Goal: Answer question/provide support

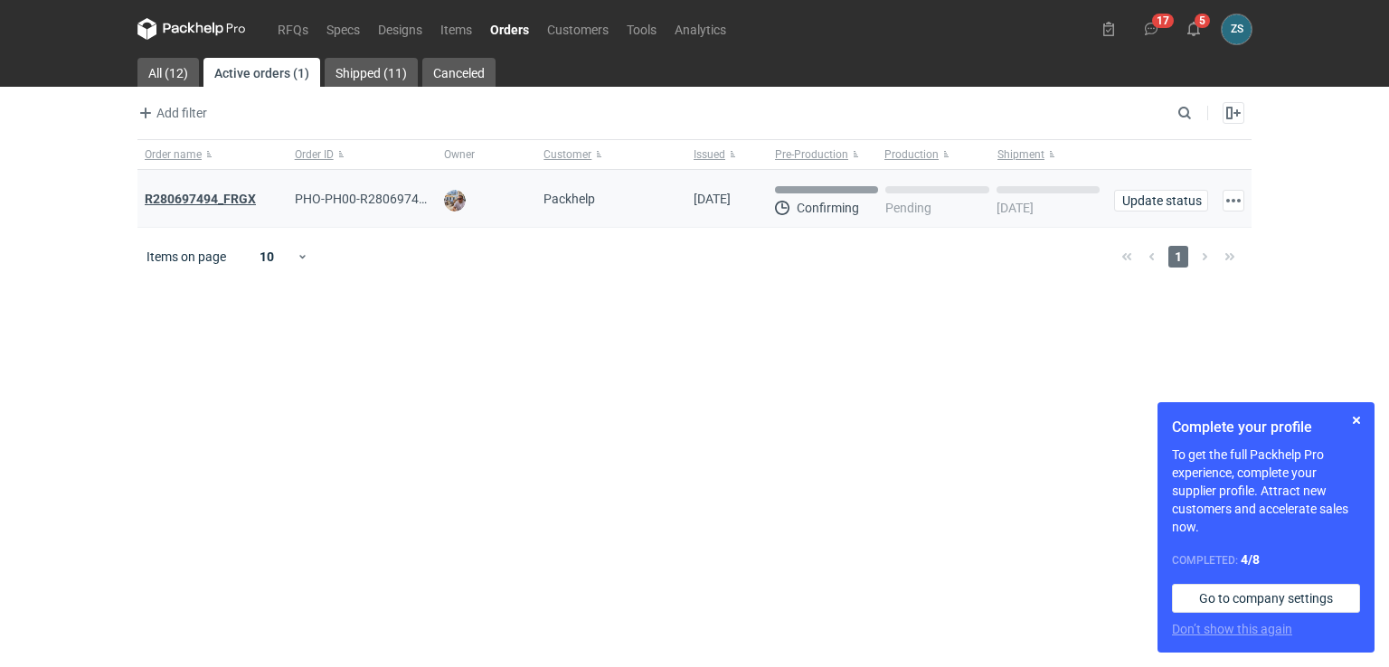
click at [214, 201] on strong "R280697494_FRGX" at bounding box center [200, 199] width 111 height 14
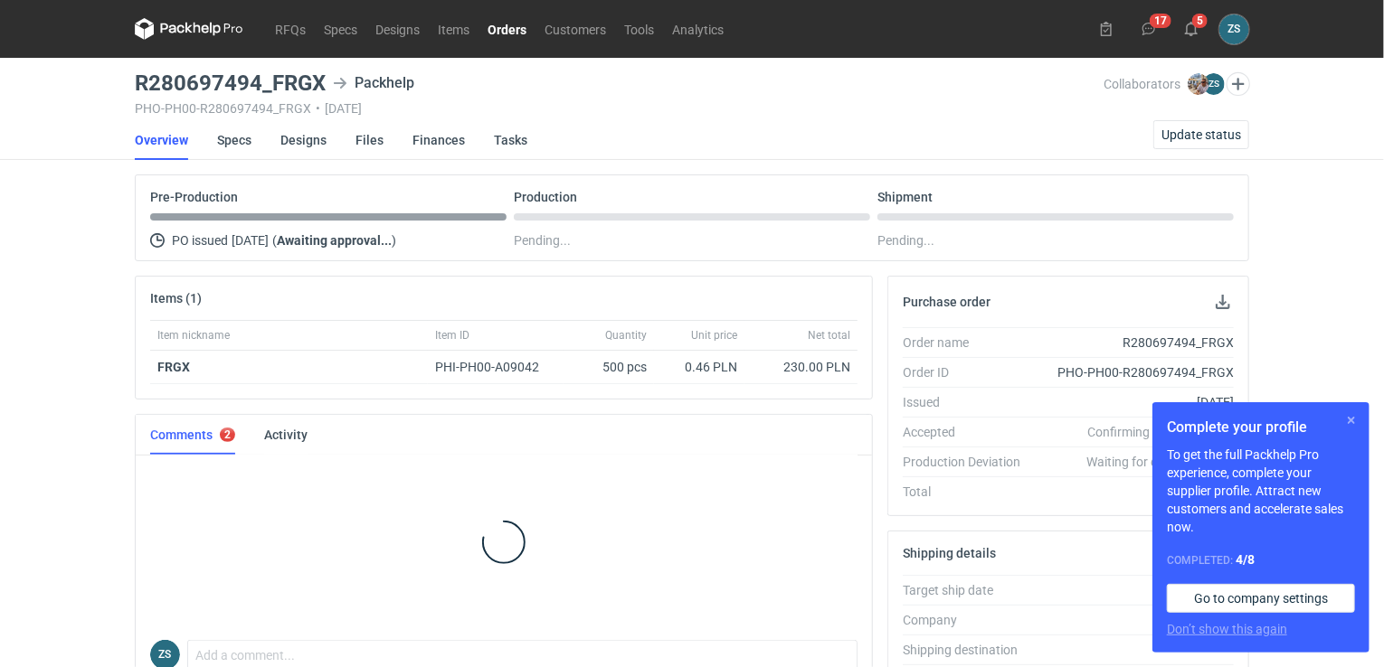
click at [1349, 420] on button "button" at bounding box center [1351, 421] width 22 height 22
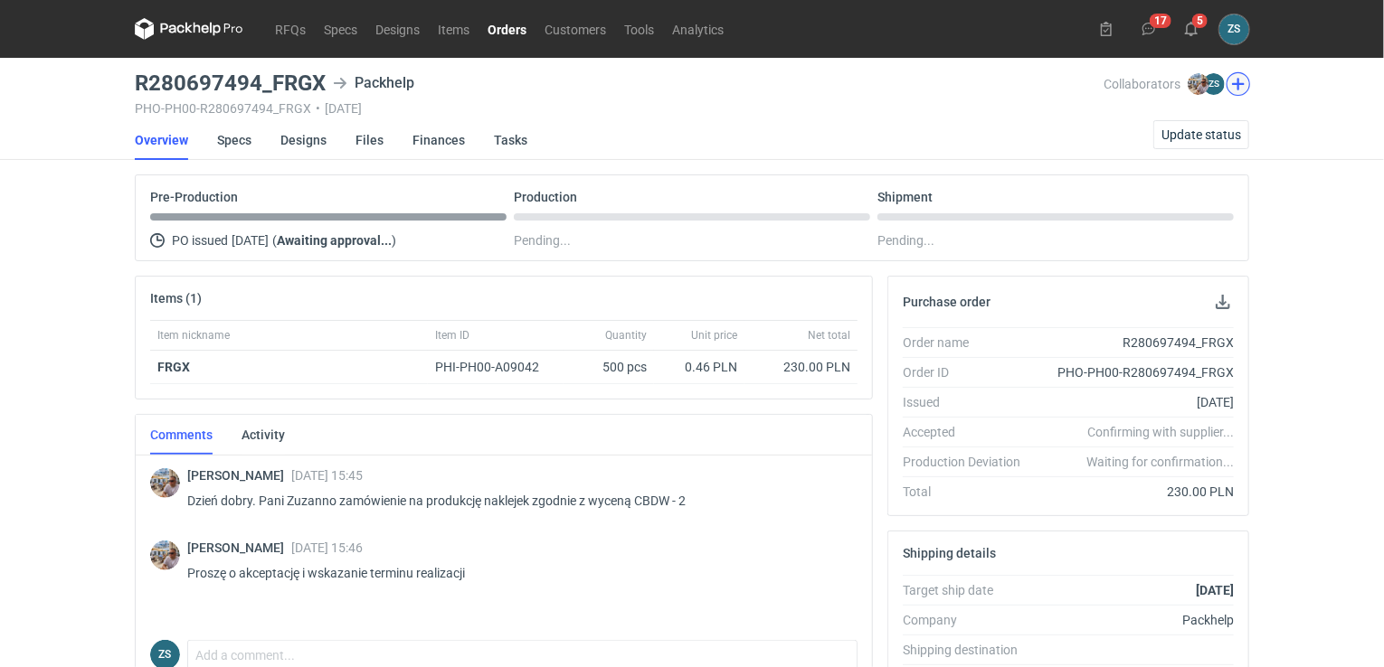
click at [1235, 82] on button "button" at bounding box center [1238, 84] width 24 height 24
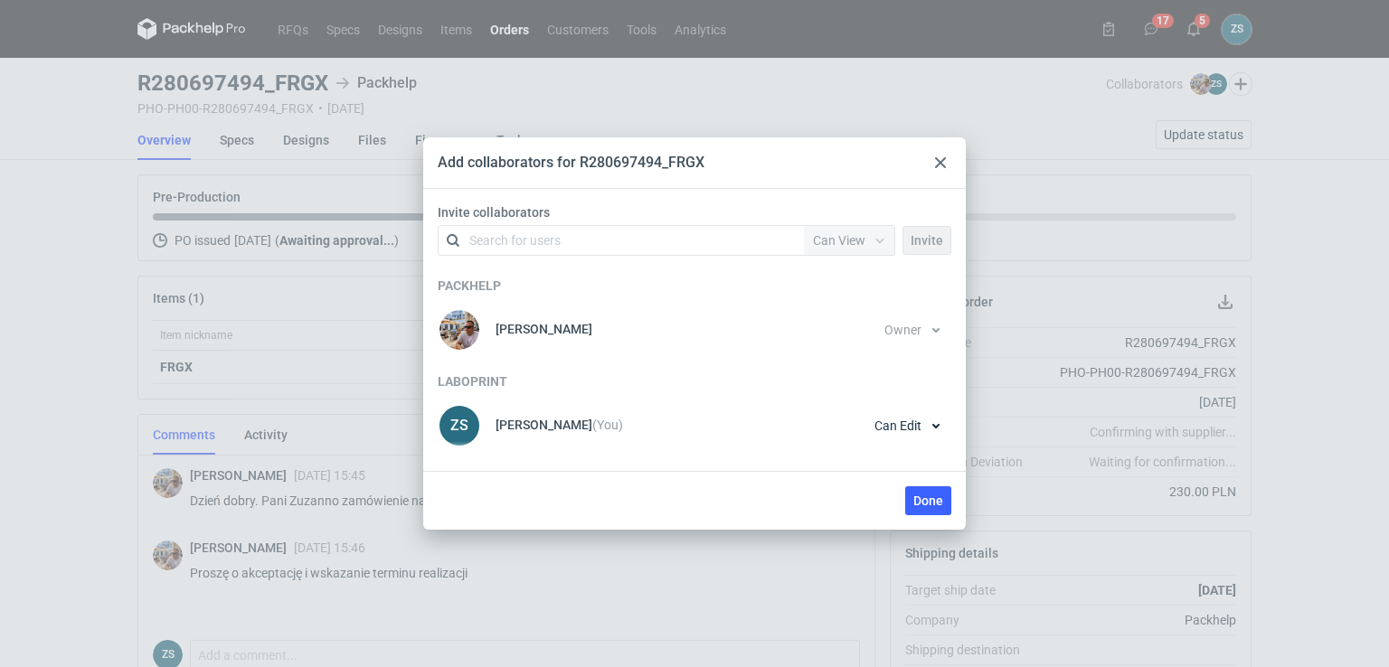
click at [539, 241] on div "Search for users" at bounding box center [514, 241] width 91 height 18
type input "n.m"
click at [559, 280] on div "[PERSON_NAME] • [GEOGRAPHIC_DATA]" at bounding box center [562, 285] width 160 height 18
click at [855, 240] on span "Can View" at bounding box center [839, 240] width 52 height 14
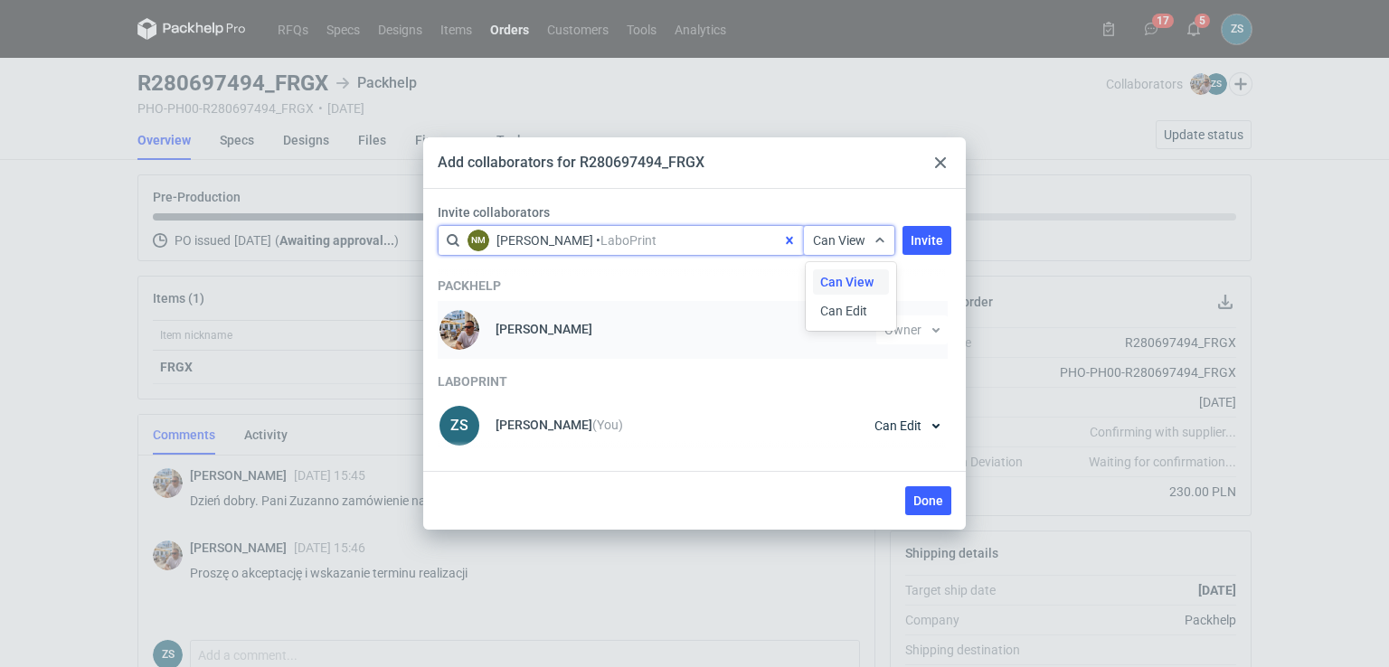
click at [849, 308] on span "Can Edit" at bounding box center [843, 311] width 47 height 18
click at [939, 240] on span "Invite" at bounding box center [927, 240] width 33 height 13
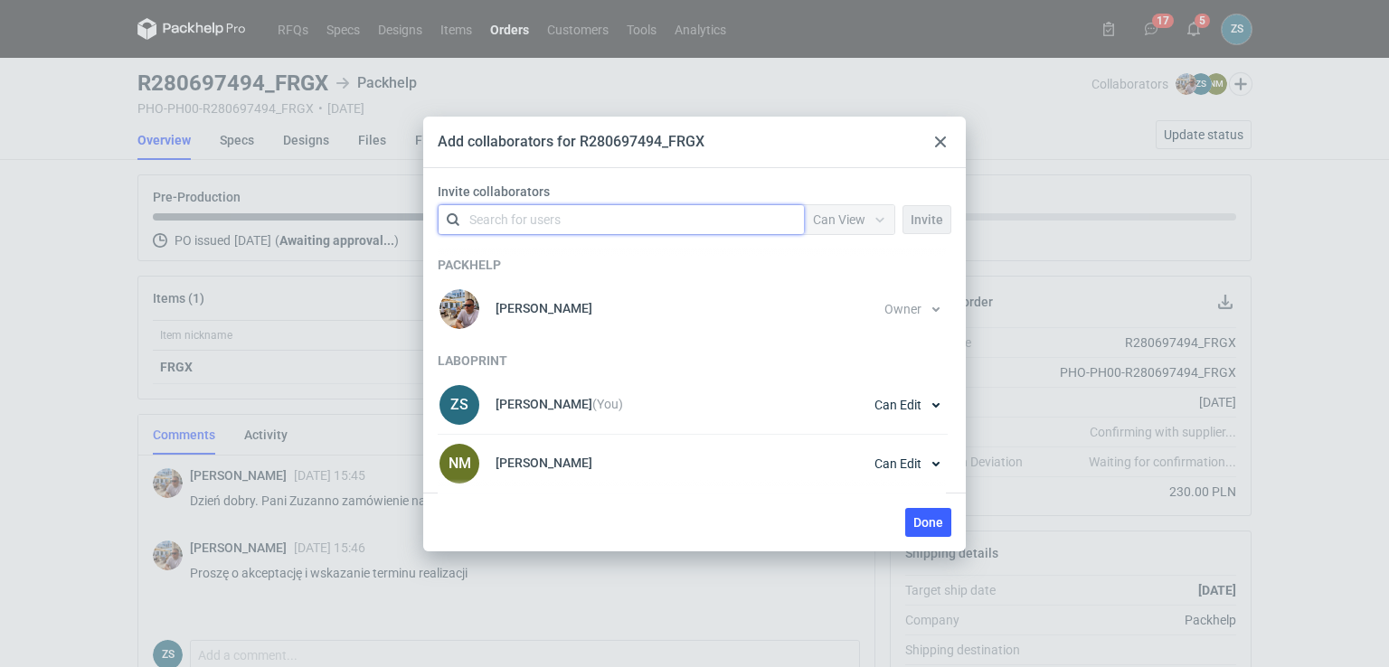
click at [940, 142] on use at bounding box center [940, 142] width 11 height 11
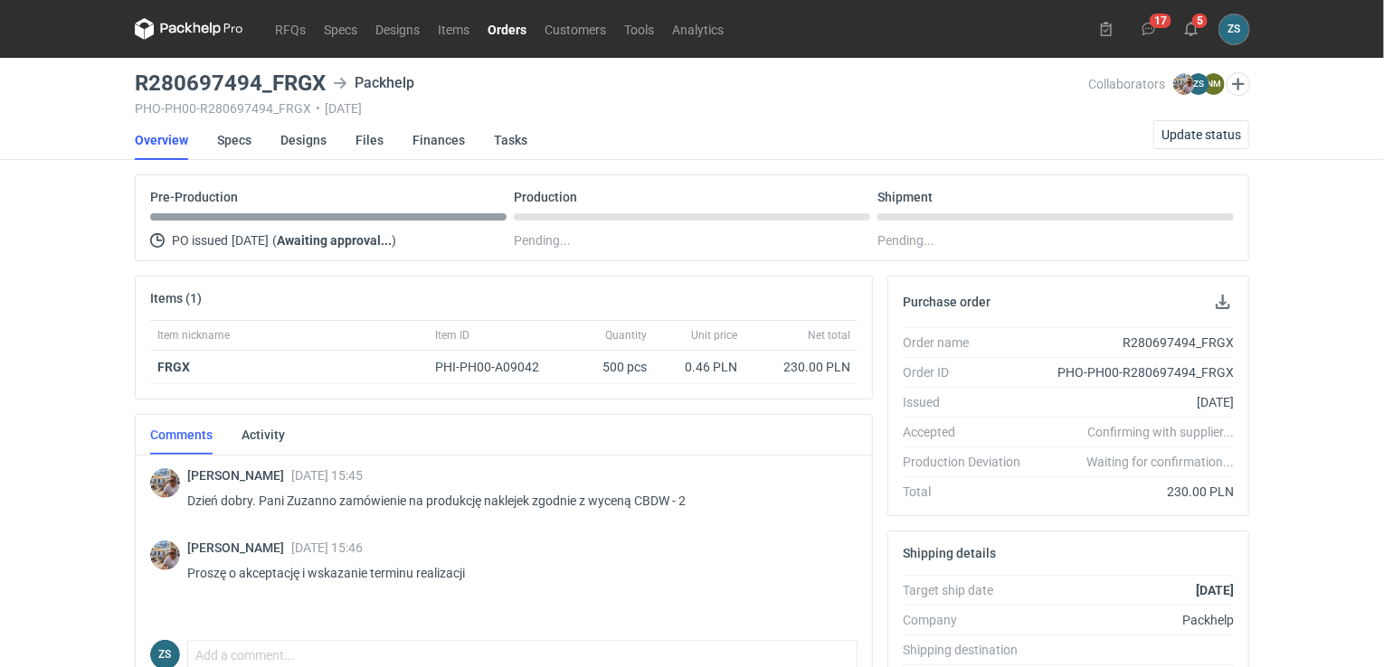
scroll to position [90, 0]
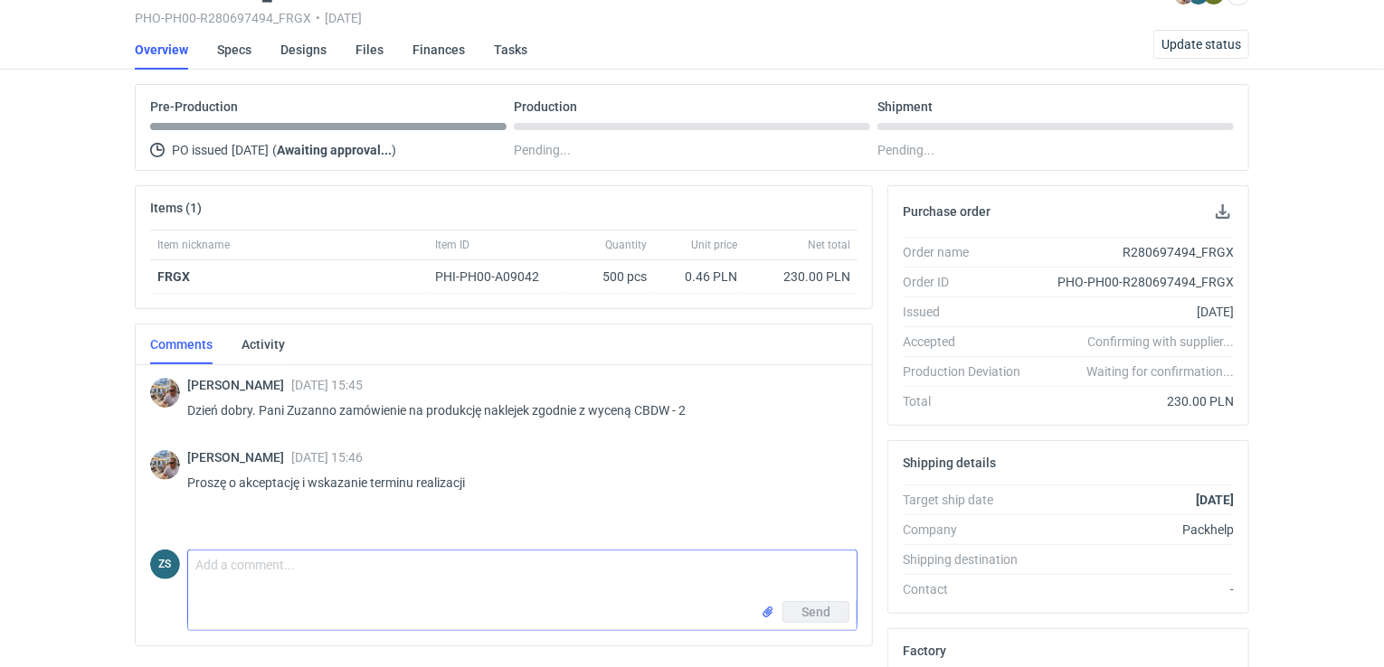
click at [300, 586] on textarea "Comment message" at bounding box center [522, 576] width 668 height 51
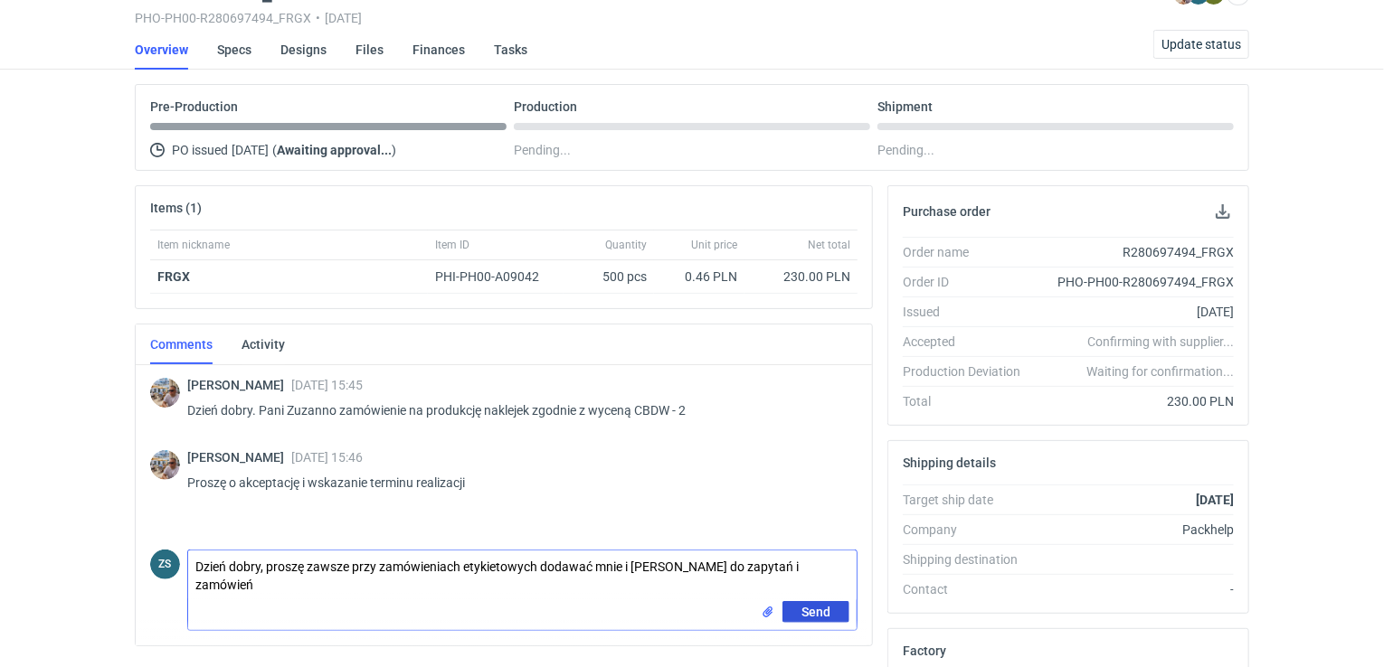
type textarea "Dzień dobry, proszę zawsze przy zamówieniach etykietowych dodawać mnie i [PERSO…"
click at [819, 609] on span "Send" at bounding box center [815, 612] width 29 height 13
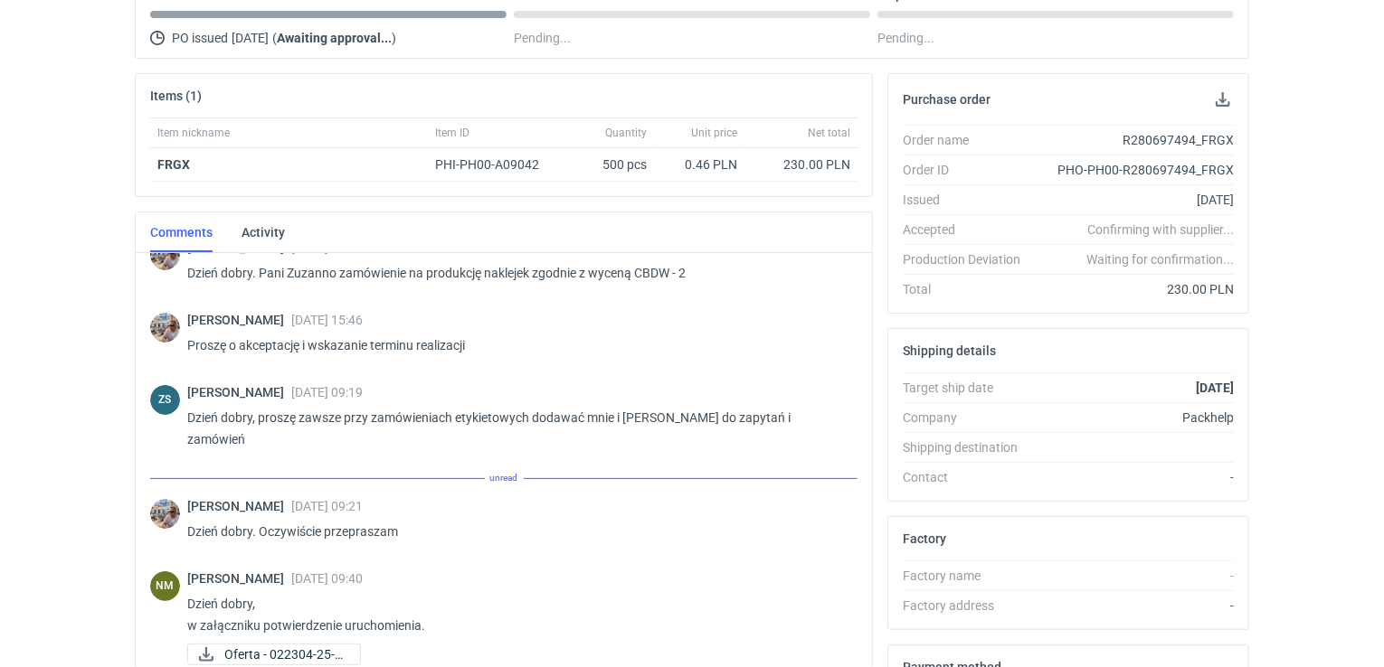
scroll to position [211, 0]
